Goal: Information Seeking & Learning: Learn about a topic

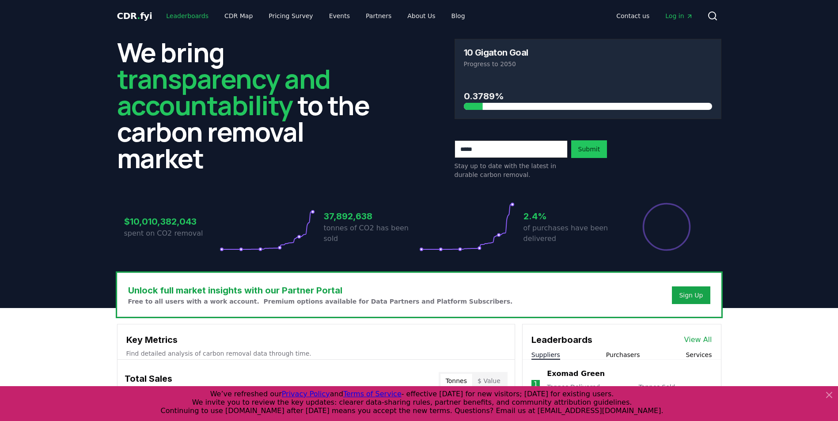
click at [192, 13] on link "Leaderboards" at bounding box center [187, 16] width 57 height 16
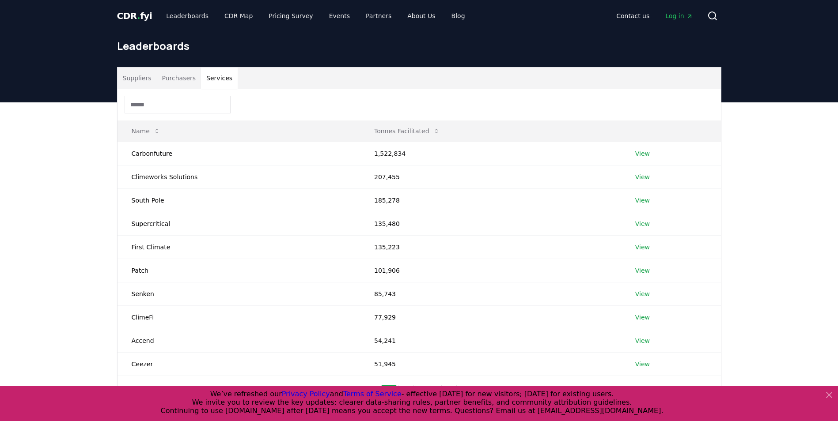
click at [216, 78] on button "Services" at bounding box center [219, 78] width 37 height 21
click at [635, 154] on link "View" at bounding box center [642, 153] width 15 height 9
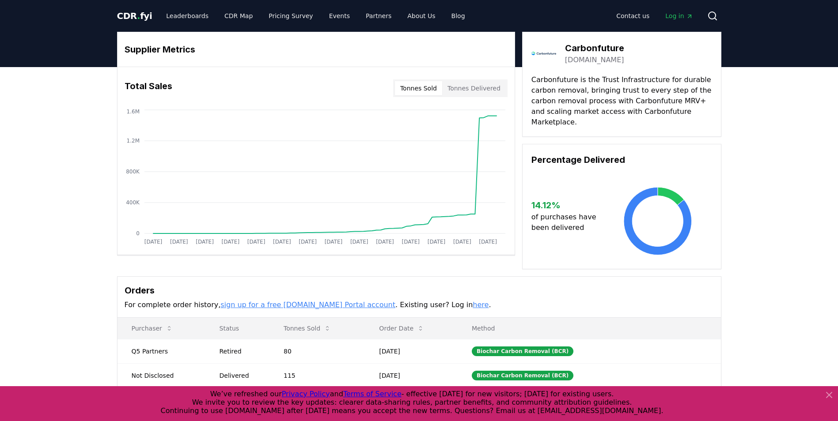
click at [427, 91] on button "Tonnes Sold" at bounding box center [418, 88] width 47 height 14
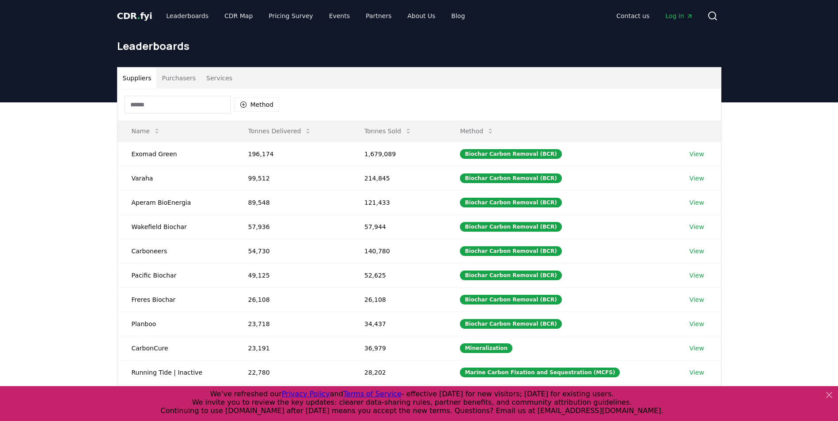
click at [224, 69] on button "Services" at bounding box center [219, 78] width 37 height 21
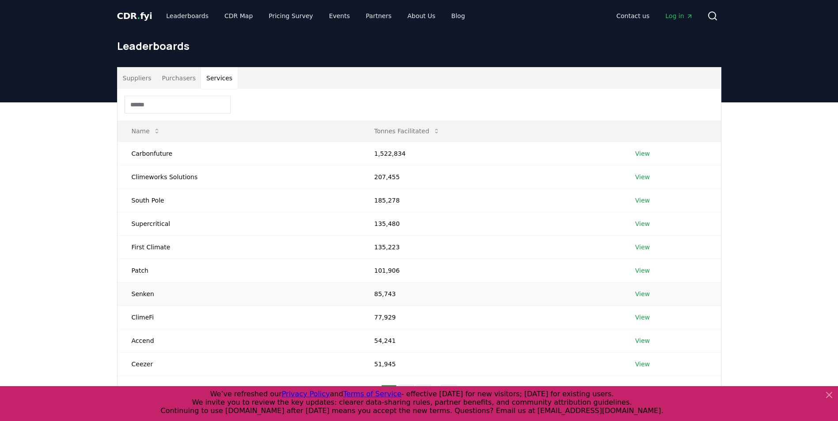
click at [639, 293] on link "View" at bounding box center [642, 294] width 15 height 9
